Goal: Task Accomplishment & Management: Use online tool/utility

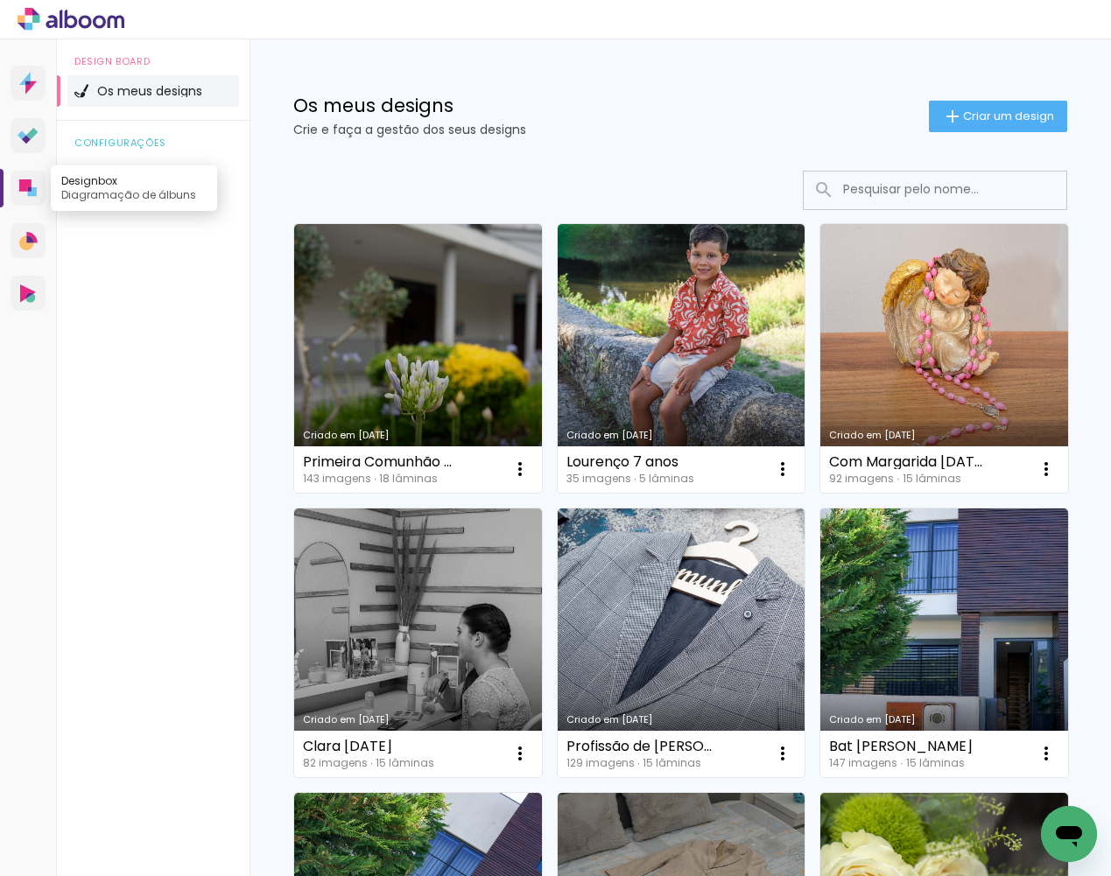
click at [28, 183] on icon at bounding box center [25, 185] width 12 height 12
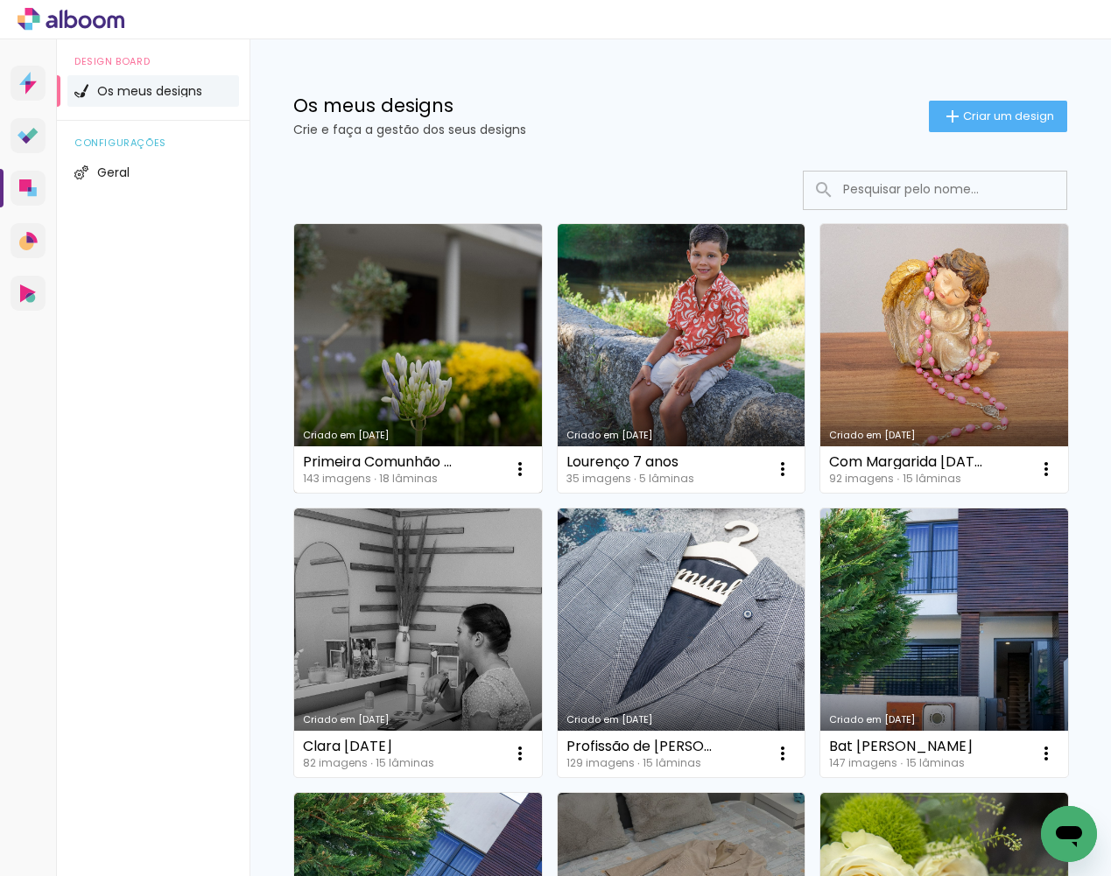
click at [411, 358] on link "Criado em [DATE]" at bounding box center [418, 358] width 248 height 269
